Goal: Transaction & Acquisition: Purchase product/service

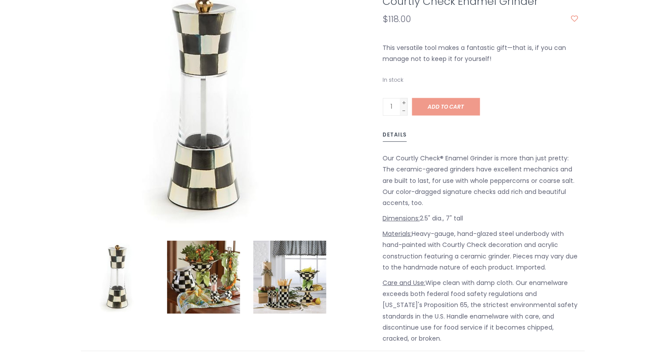
scroll to position [236, 0]
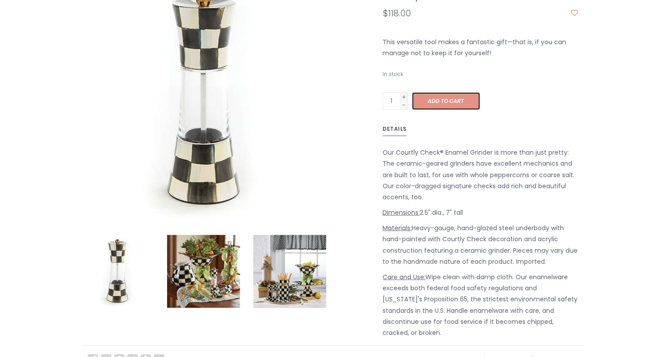
click at [454, 97] on span "Add to cart" at bounding box center [446, 101] width 36 height 8
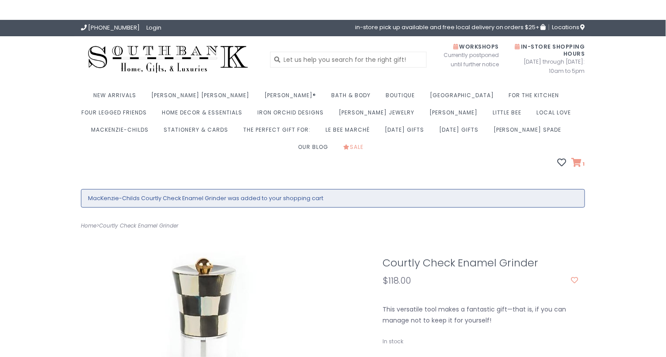
click at [574, 158] on icon at bounding box center [577, 162] width 10 height 9
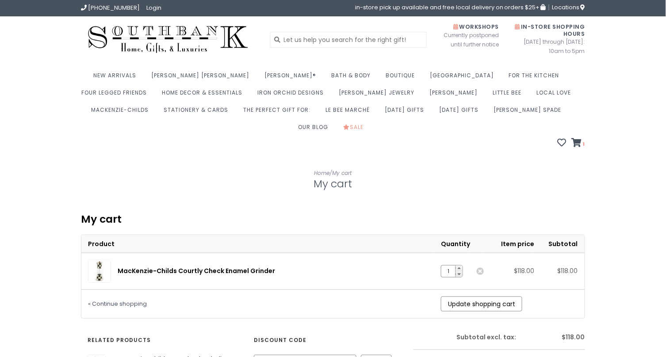
click at [158, 267] on link "MacKenzie-Childs Courtly Check Enamel Grinder" at bounding box center [196, 271] width 157 height 9
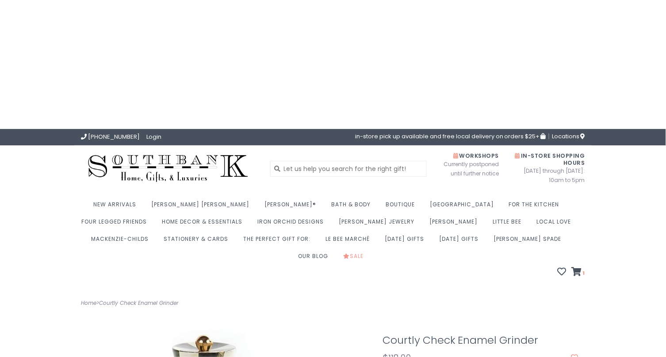
scroll to position [59, 0]
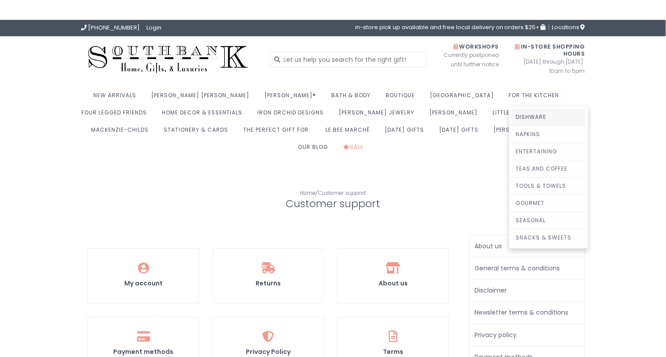
scroll to position [295, 0]
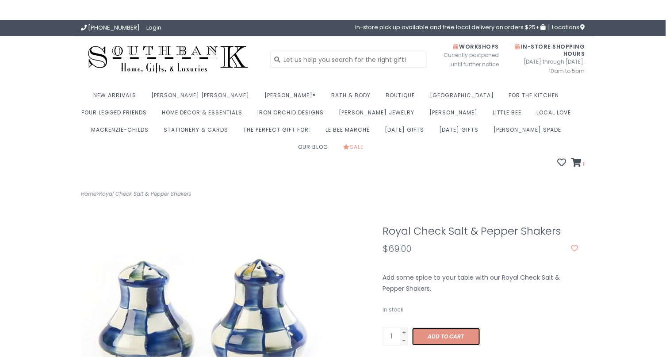
click at [444, 328] on link "Add to cart" at bounding box center [446, 337] width 68 height 18
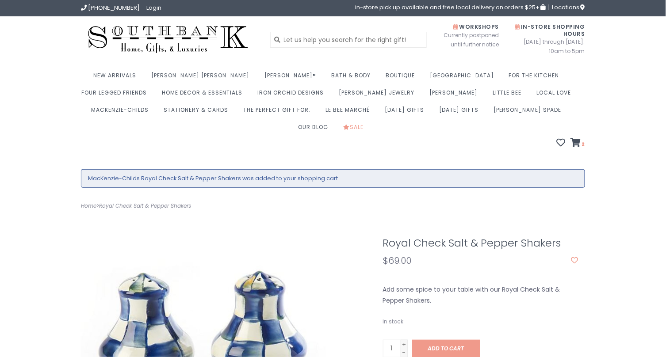
click at [581, 119] on ul "New Arrivals Lampe Berger Fuels Lamps Annie Sloan® Satin Paint" at bounding box center [333, 103] width 504 height 69
click at [586, 129] on div "New Arrivals Lampe Berger Fuels Lamps Annie Sloan® Chalk Paint® Satin Paint Boo…" at bounding box center [332, 109] width 517 height 80
click at [582, 141] on span "2" at bounding box center [583, 144] width 4 height 7
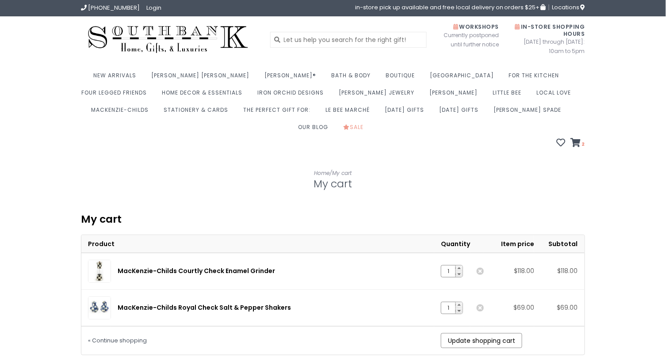
click at [159, 303] on link "MacKenzie-Childs Royal Check Salt & Pepper Shakers" at bounding box center [204, 307] width 173 height 9
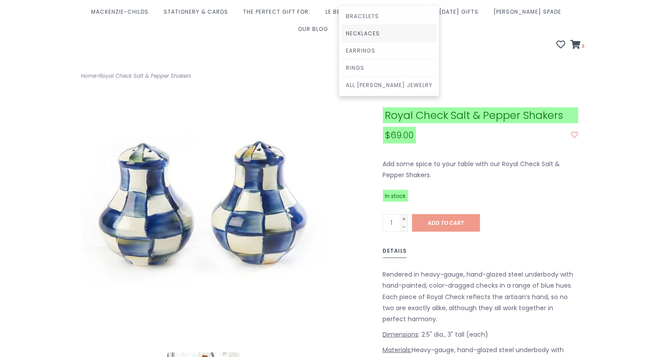
scroll to position [177, 0]
